Goal: Task Accomplishment & Management: Manage account settings

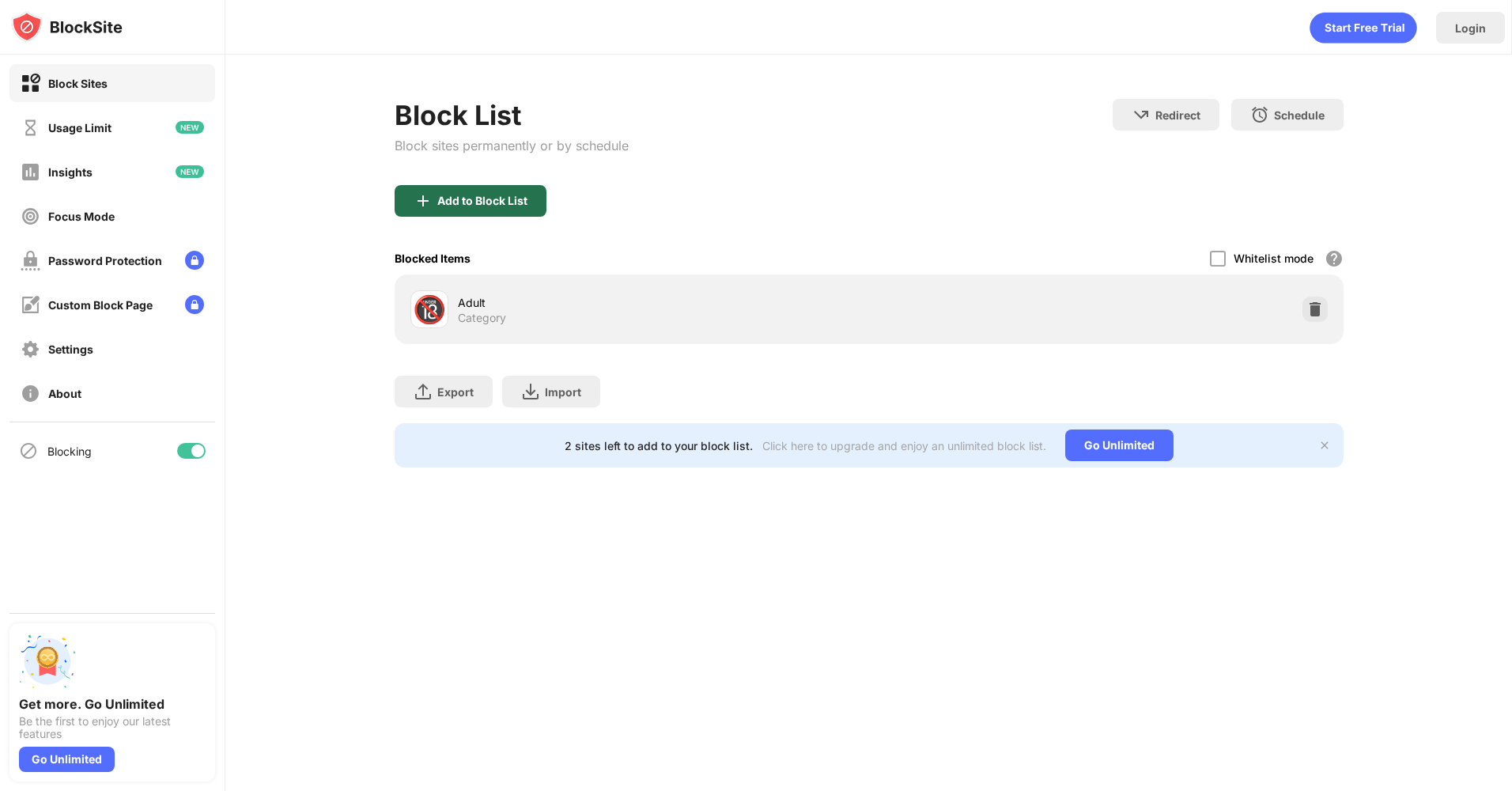
click at [498, 197] on div "Add to Block List" at bounding box center [482, 201] width 90 height 12
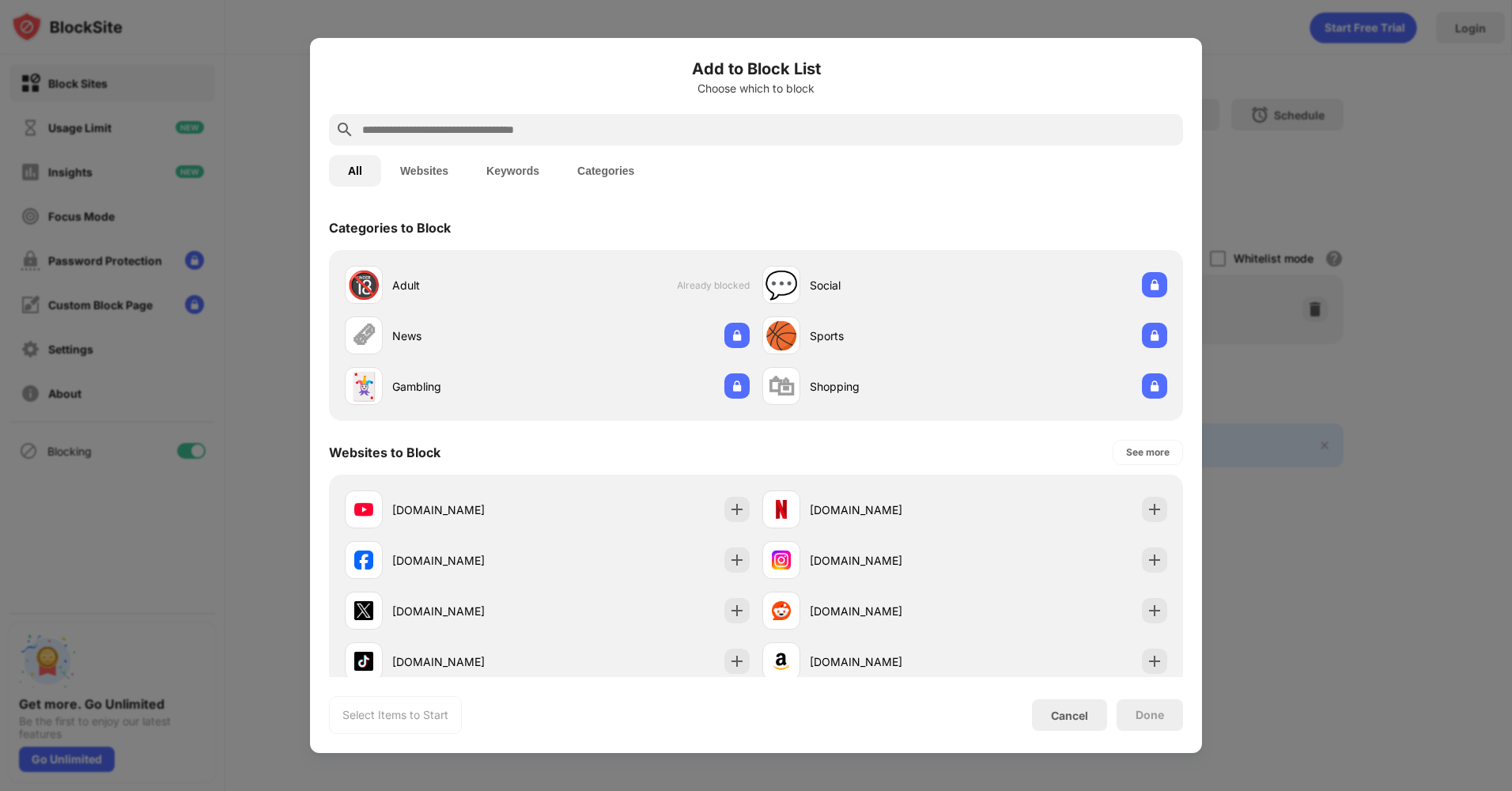
click at [477, 122] on input "text" at bounding box center [768, 129] width 816 height 19
click at [479, 659] on div "[DOMAIN_NAME]" at bounding box center [469, 662] width 155 height 17
click at [479, 661] on div "[DOMAIN_NAME]" at bounding box center [469, 662] width 155 height 17
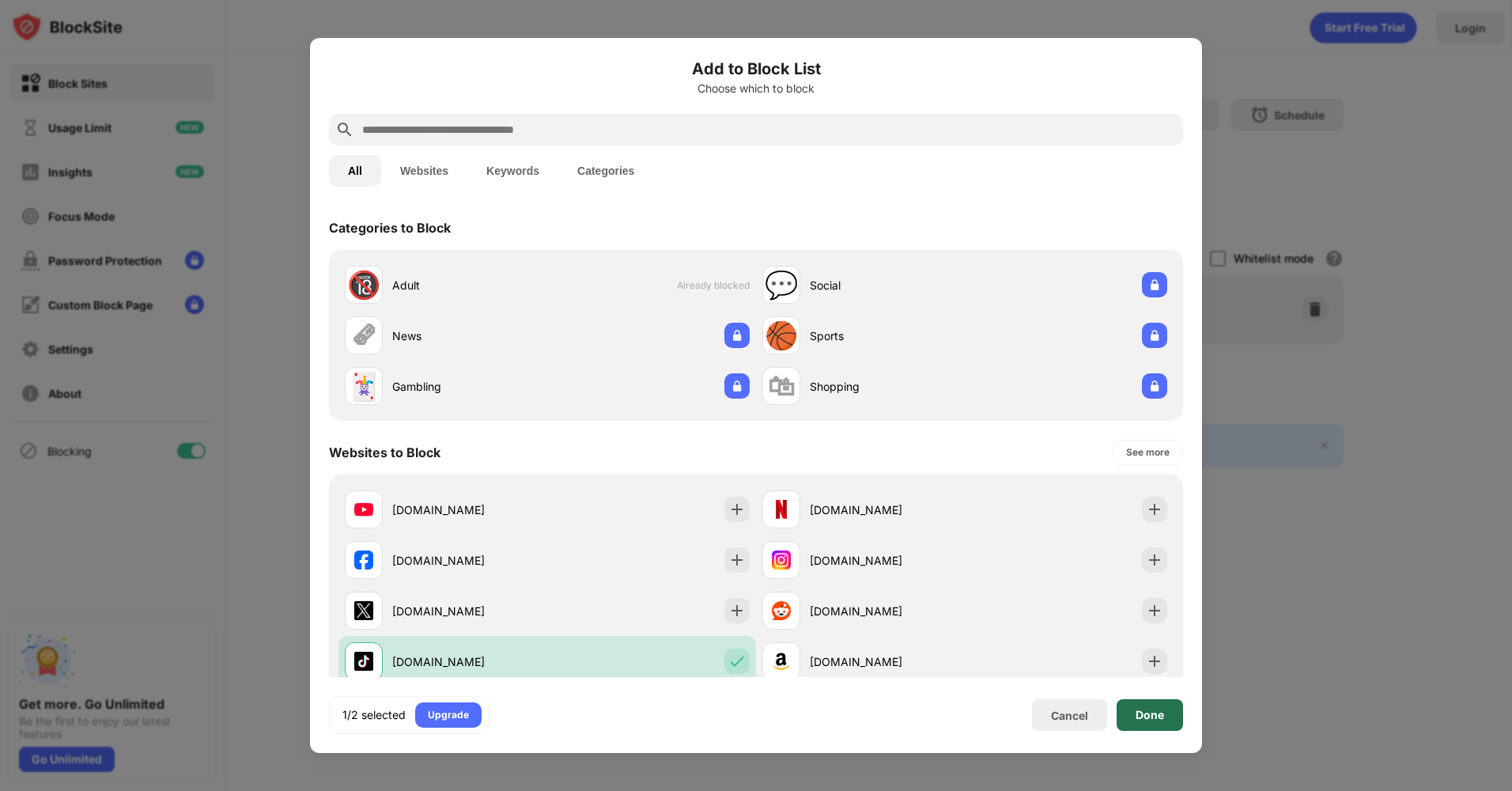
click at [1155, 712] on div "Done" at bounding box center [1150, 715] width 28 height 12
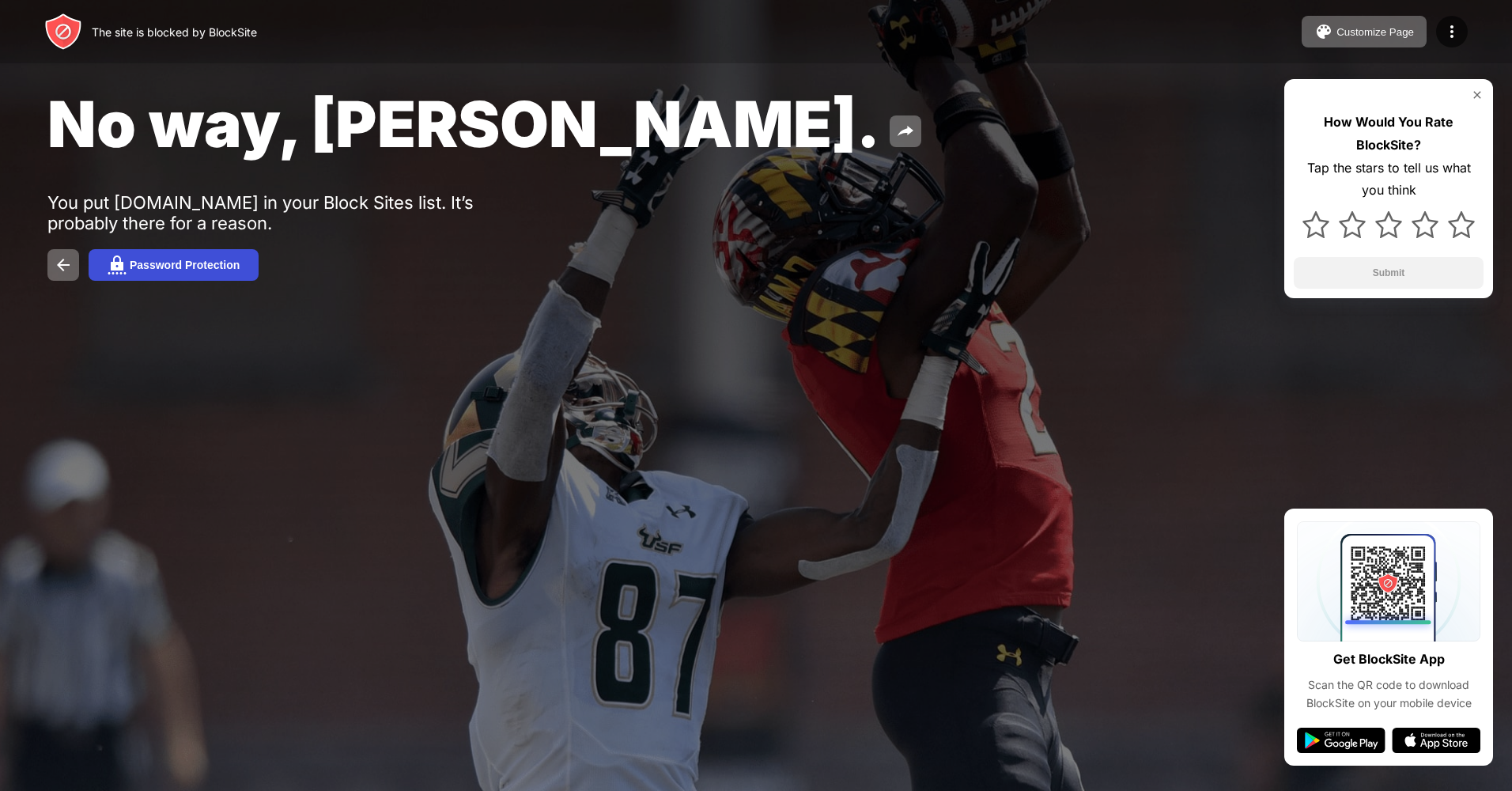
click at [172, 263] on div "Password Protection" at bounding box center [184, 264] width 110 height 12
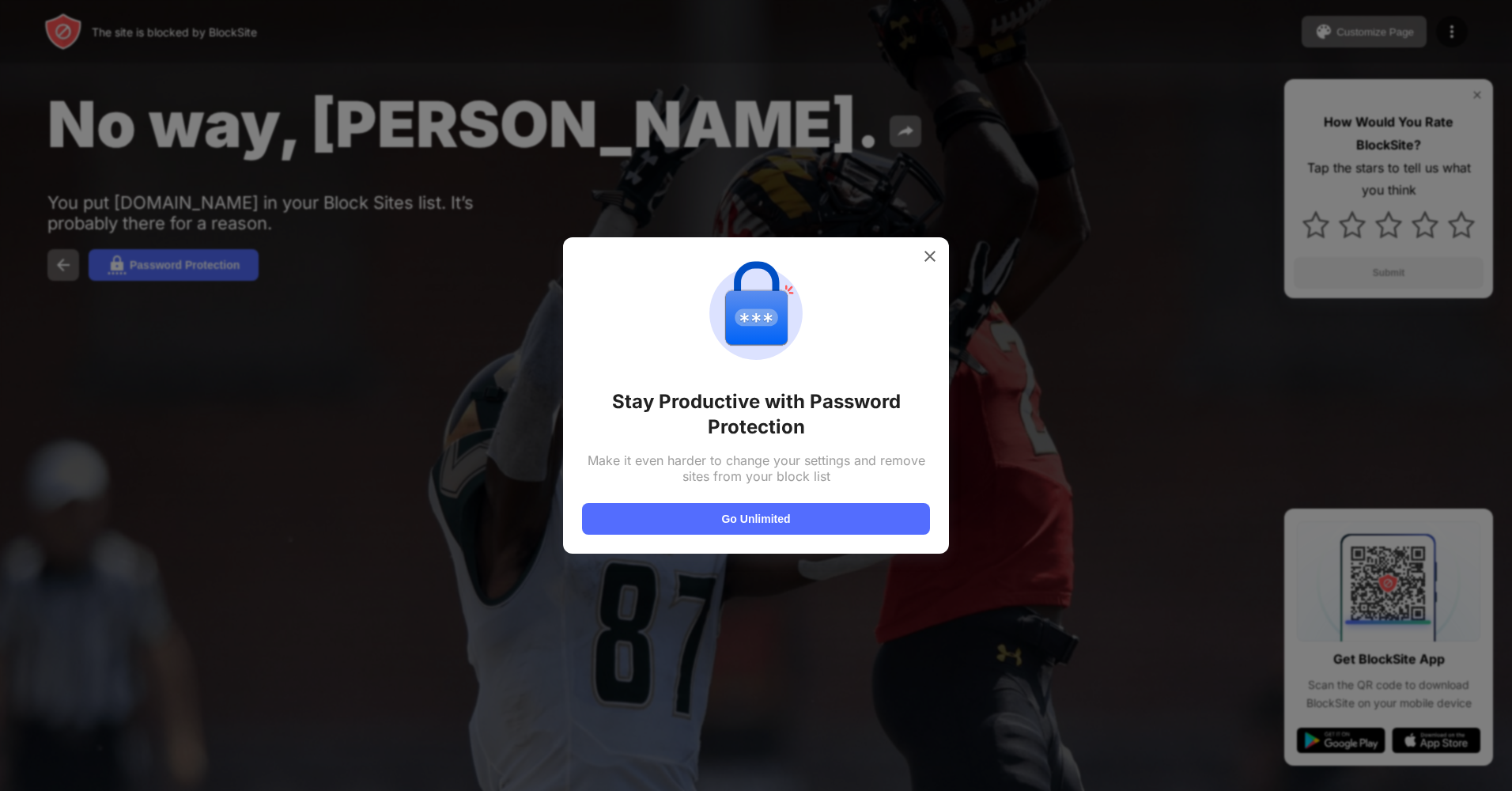
click at [233, 379] on div at bounding box center [756, 396] width 1512 height 791
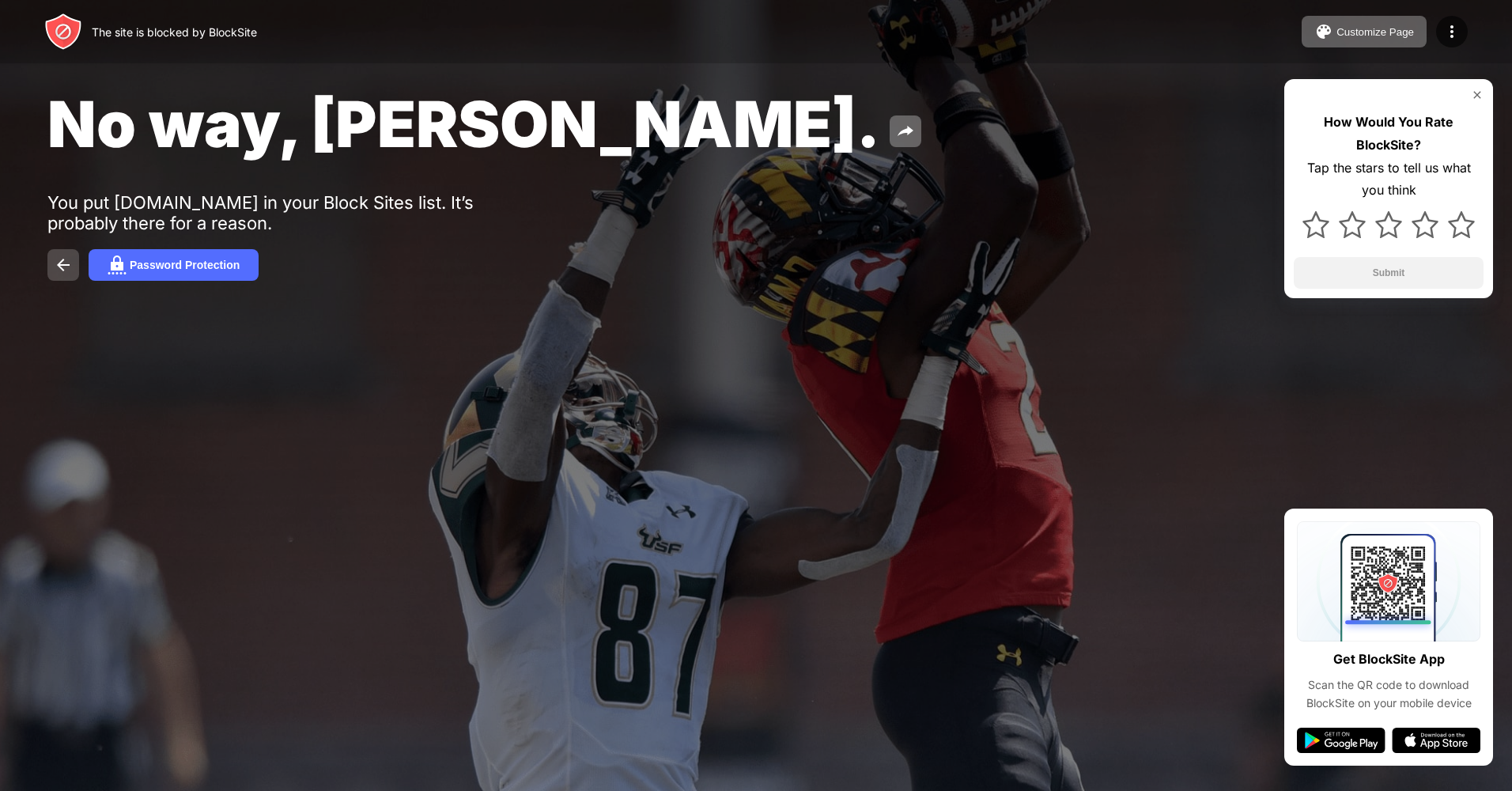
click at [72, 274] on img at bounding box center [63, 264] width 19 height 19
